Goal: Find specific page/section: Find specific page/section

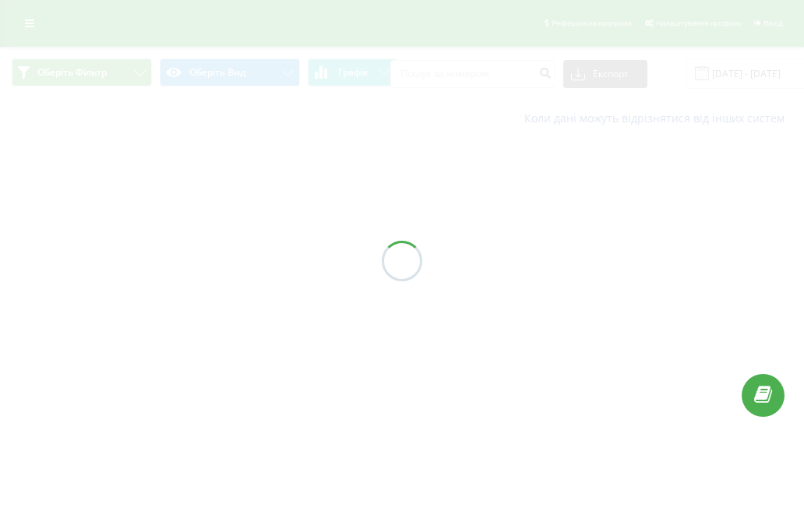
click at [30, 27] on div at bounding box center [402, 261] width 804 height 522
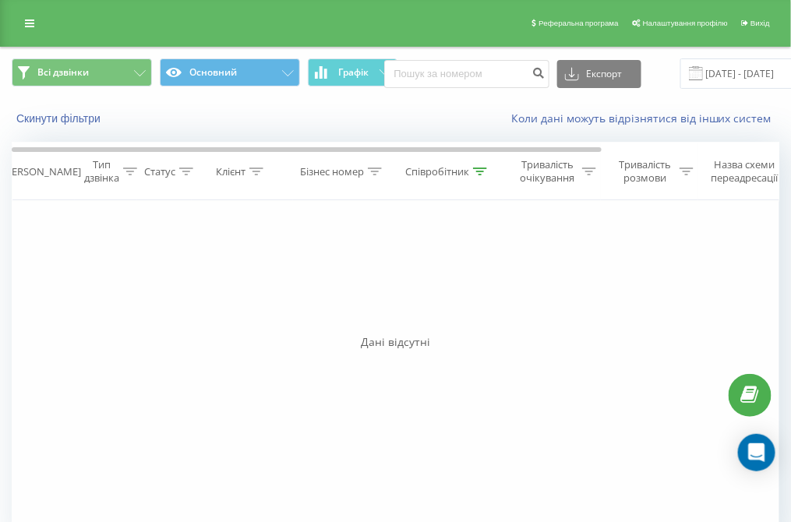
drag, startPoint x: 30, startPoint y: 27, endPoint x: 33, endPoint y: 36, distance: 9.1
click at [30, 27] on icon at bounding box center [29, 23] width 9 height 11
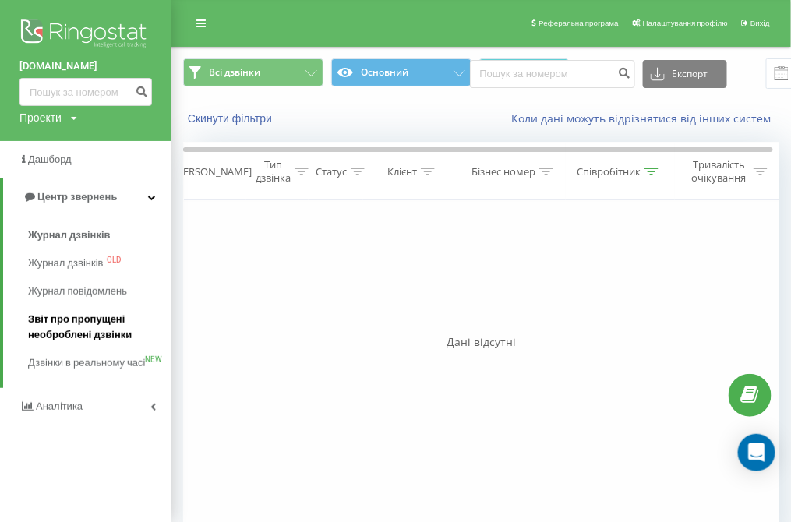
click at [84, 325] on span "Звіт про пропущені необроблені дзвінки" at bounding box center [96, 327] width 136 height 31
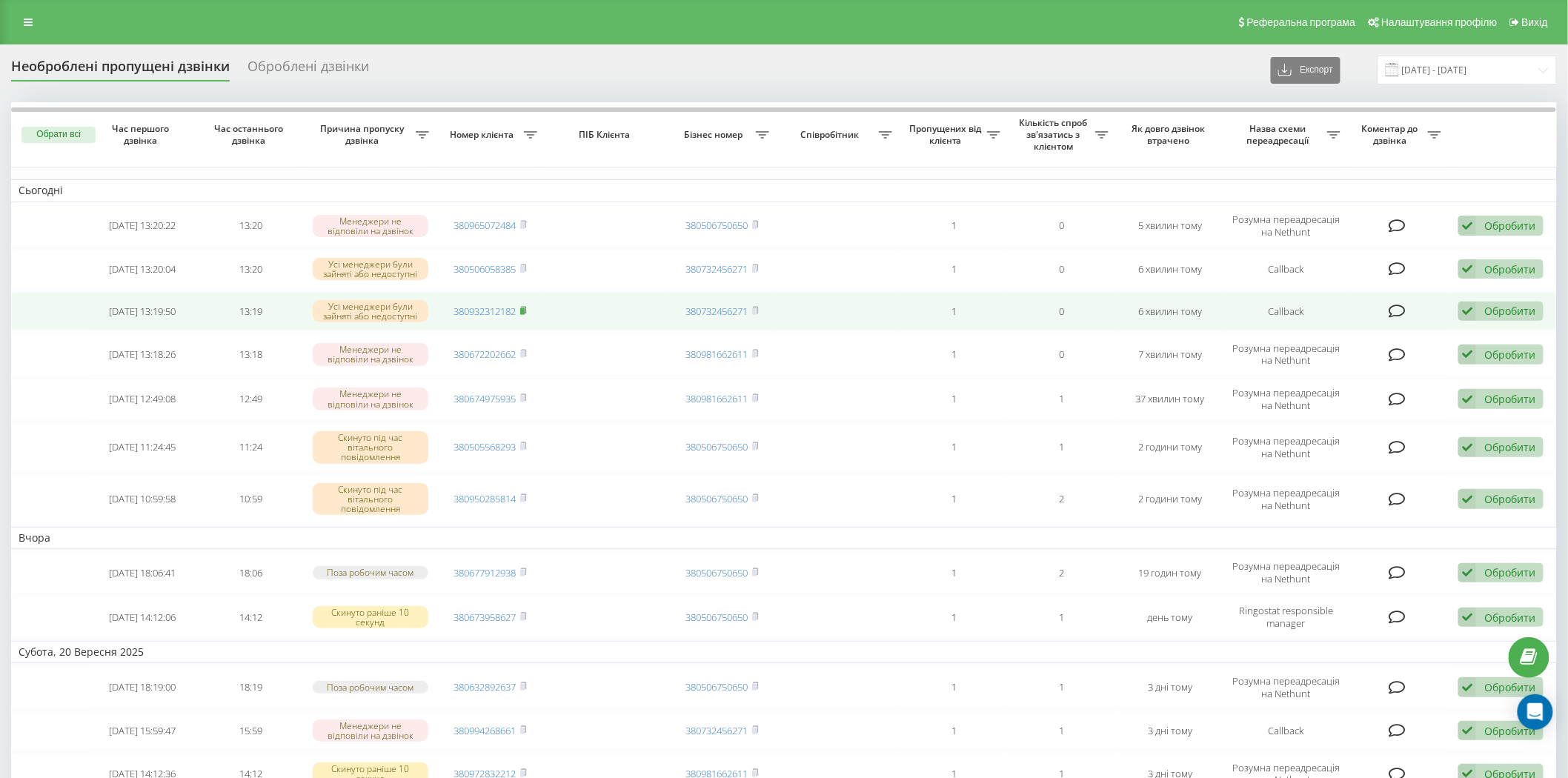
click at [525, 306] on icon at bounding box center [523, 310] width 7 height 9
